Goal: Information Seeking & Learning: Learn about a topic

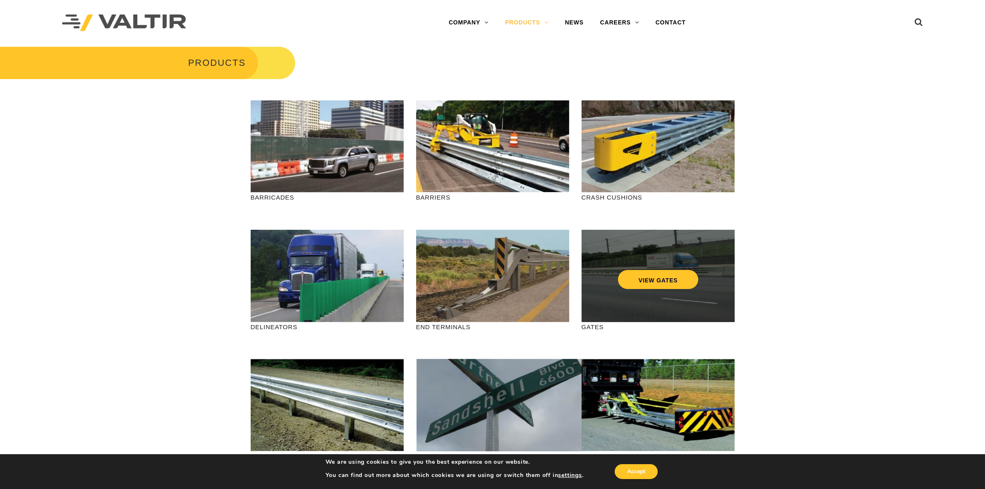
click at [688, 289] on div "VIEW GATES" at bounding box center [658, 276] width 153 height 92
click at [677, 275] on link "VIEW GATES" at bounding box center [658, 279] width 81 height 19
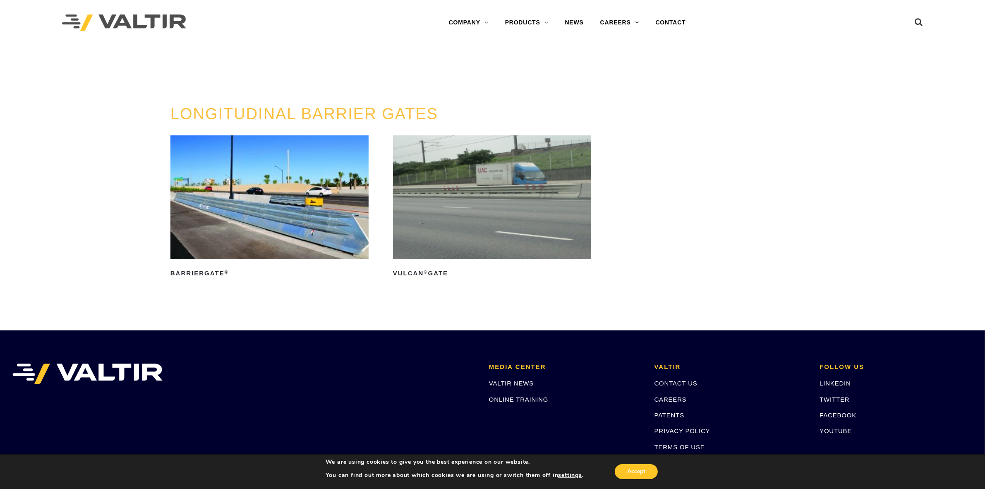
click at [549, 220] on img at bounding box center [492, 197] width 198 height 124
